Goal: Information Seeking & Learning: Understand process/instructions

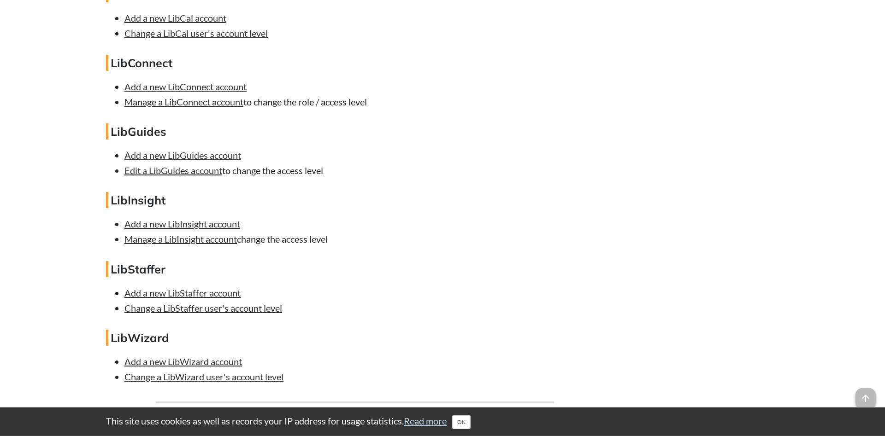
scroll to position [1598, 0]
click at [181, 176] on link "Edit a LibGuides account" at bounding box center [173, 170] width 98 height 11
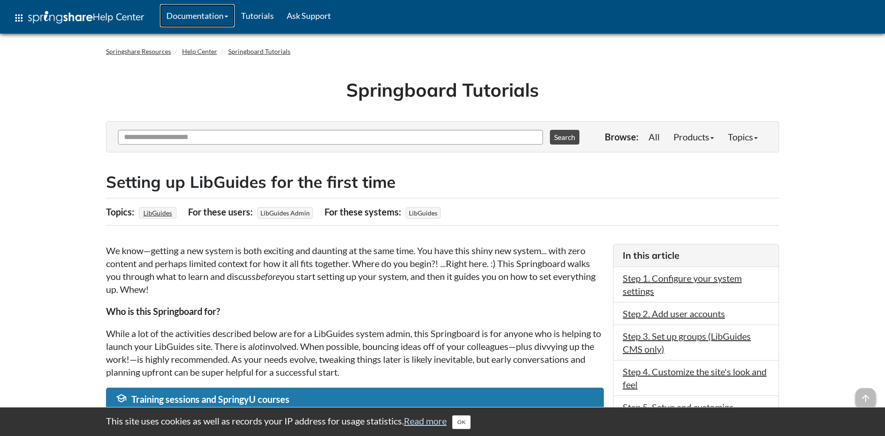
click at [219, 18] on link "Documentation" at bounding box center [197, 15] width 75 height 23
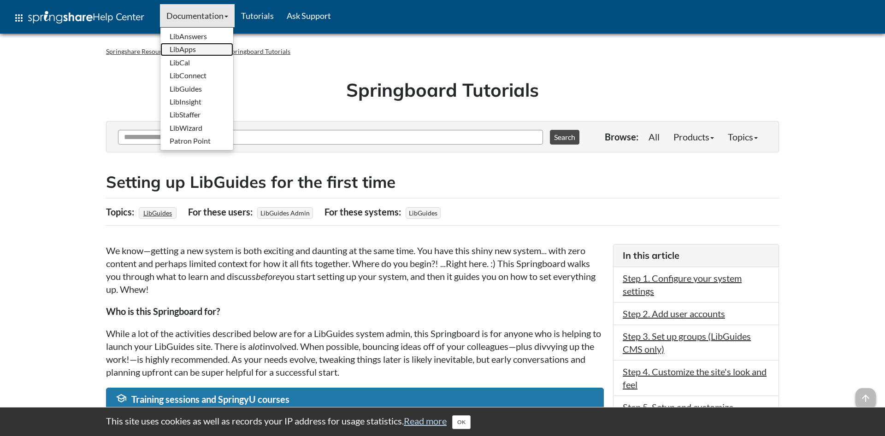
click at [192, 51] on link "LibApps" at bounding box center [196, 49] width 73 height 13
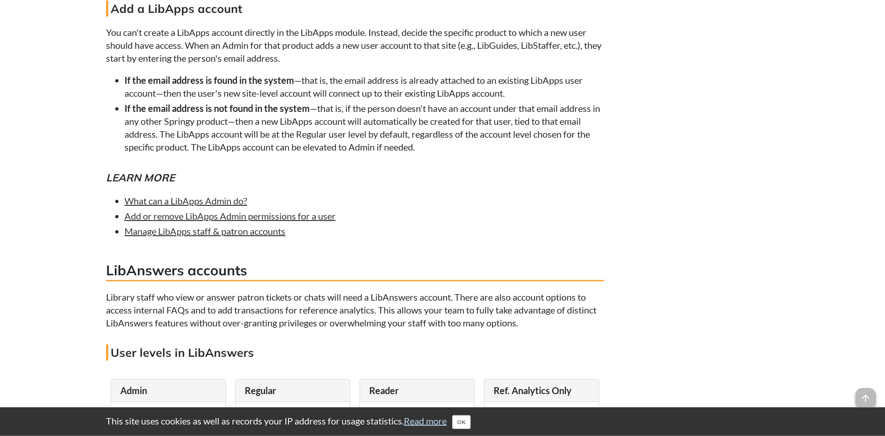
scroll to position [1410, 0]
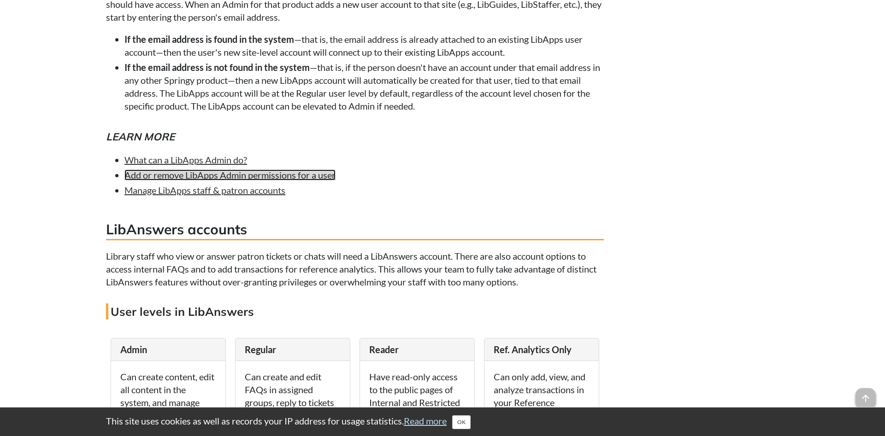
click at [300, 181] on link "Add or remove LibApps Admin permissions for a user" at bounding box center [229, 175] width 211 height 11
